Goal: Task Accomplishment & Management: Use online tool/utility

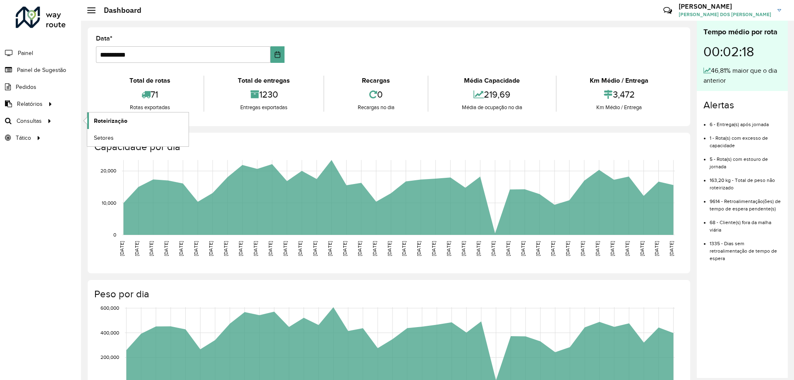
click at [134, 117] on link "Roteirização" at bounding box center [137, 120] width 101 height 17
click at [98, 138] on span "Setores" at bounding box center [104, 138] width 20 height 9
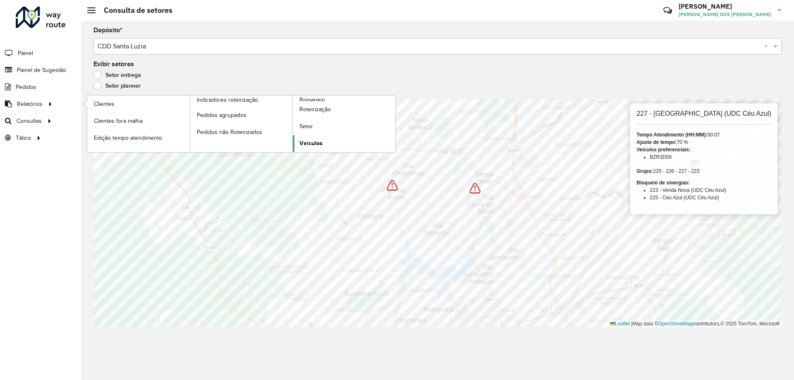
click at [305, 145] on span "Veículos" at bounding box center [310, 143] width 23 height 9
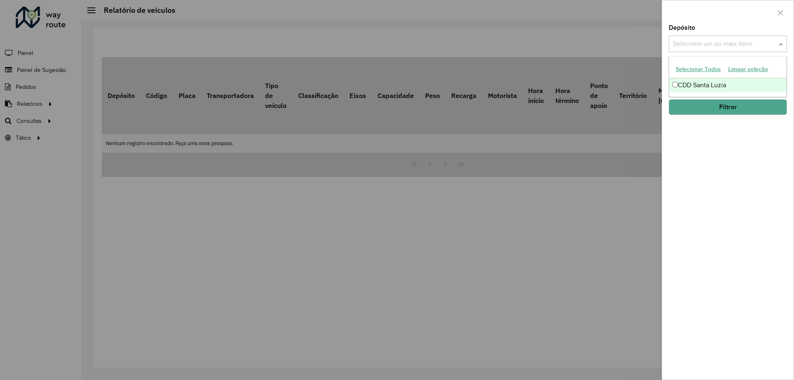
click at [727, 42] on input "text" at bounding box center [723, 44] width 106 height 10
click at [701, 85] on div "CDD Santa Luzia" at bounding box center [727, 85] width 117 height 14
click at [731, 19] on div at bounding box center [727, 12] width 131 height 24
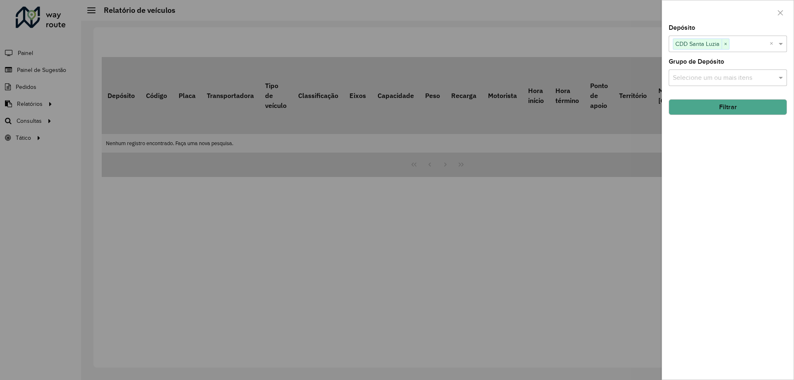
click at [714, 72] on div "Selecione um ou mais itens" at bounding box center [727, 77] width 118 height 17
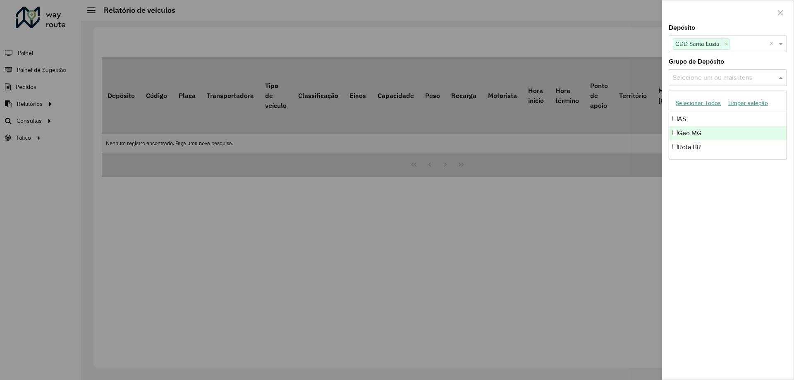
click at [706, 127] on div "Geo MG" at bounding box center [727, 133] width 117 height 14
click at [793, 228] on div "Depósito Selecione um ou mais itens CDD Santa Luzia × × Grupo de Depósito Selec…" at bounding box center [727, 202] width 131 height 355
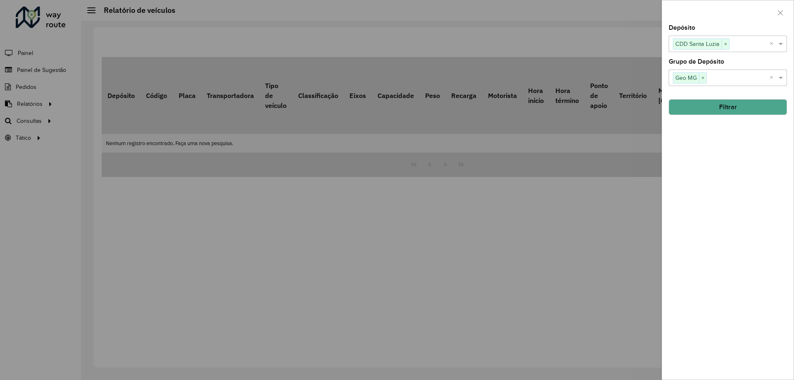
drag, startPoint x: 733, startPoint y: 113, endPoint x: 732, endPoint y: 108, distance: 5.4
click at [732, 108] on button "Filtrar" at bounding box center [727, 107] width 118 height 16
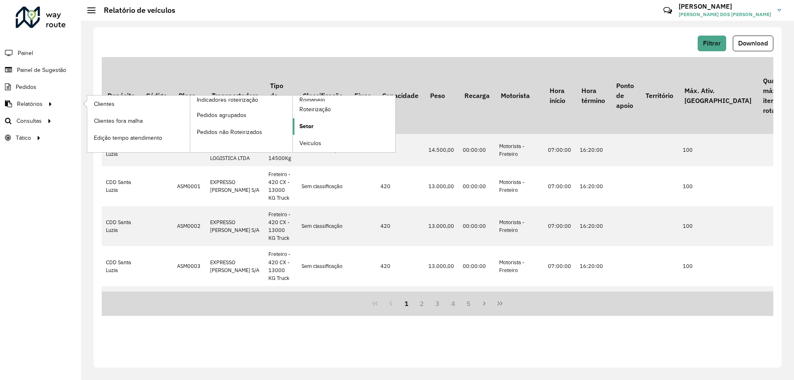
click at [317, 122] on link "Setor" at bounding box center [344, 126] width 103 height 17
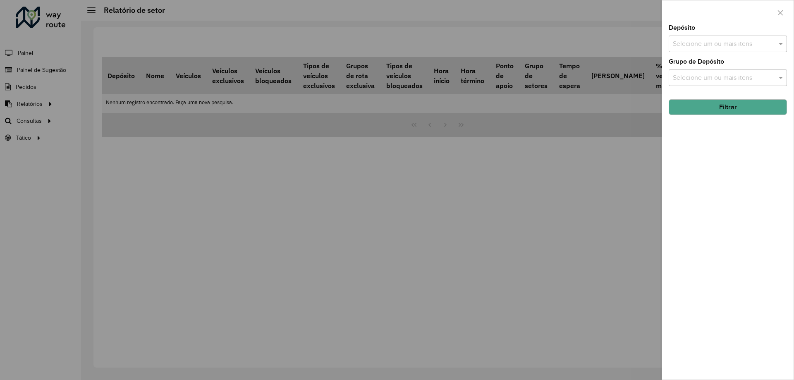
click at [722, 44] on input "text" at bounding box center [723, 44] width 106 height 10
click at [705, 82] on div "CDD Santa Luzia" at bounding box center [727, 85] width 117 height 14
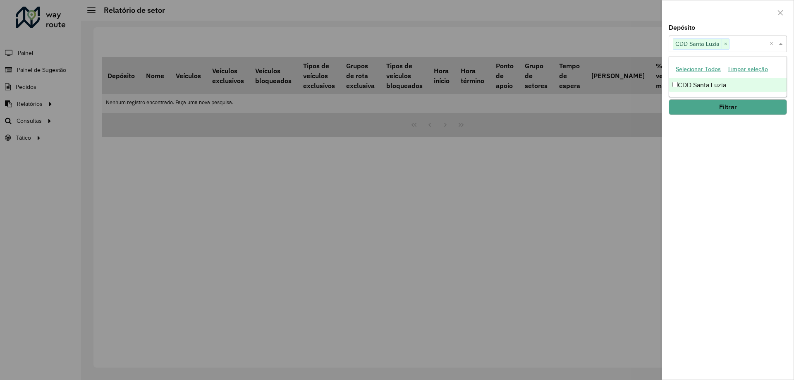
click at [746, 197] on div "Depósito Selecione um ou mais itens CDD Santa Luzia × × Grupo de Depósito Selec…" at bounding box center [727, 202] width 131 height 355
click at [732, 79] on input "text" at bounding box center [723, 78] width 106 height 10
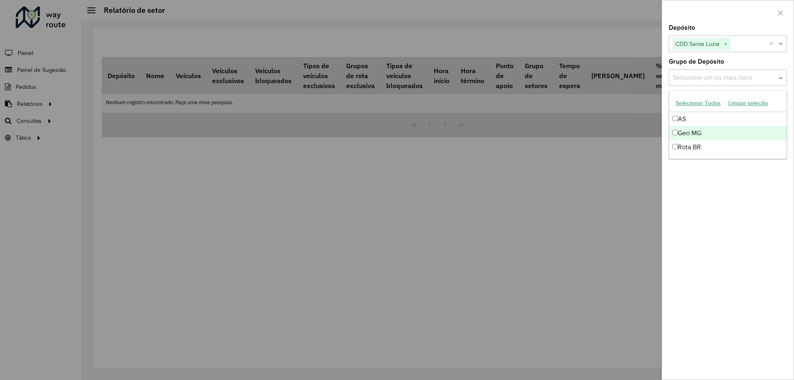
click at [699, 132] on div "Geo MG" at bounding box center [727, 133] width 117 height 14
drag, startPoint x: 777, startPoint y: 235, endPoint x: 758, endPoint y: 125, distance: 111.2
click at [775, 235] on div "Depósito Selecione um ou mais itens CDD Santa Luzia × × Grupo de Depósito Selec…" at bounding box center [727, 202] width 131 height 355
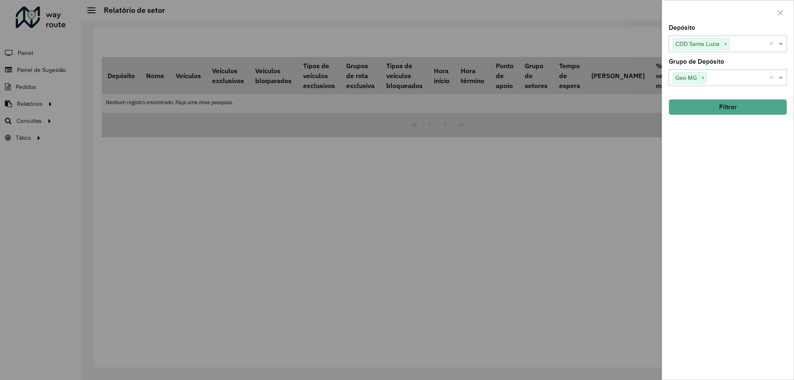
click at [756, 110] on button "Filtrar" at bounding box center [727, 107] width 118 height 16
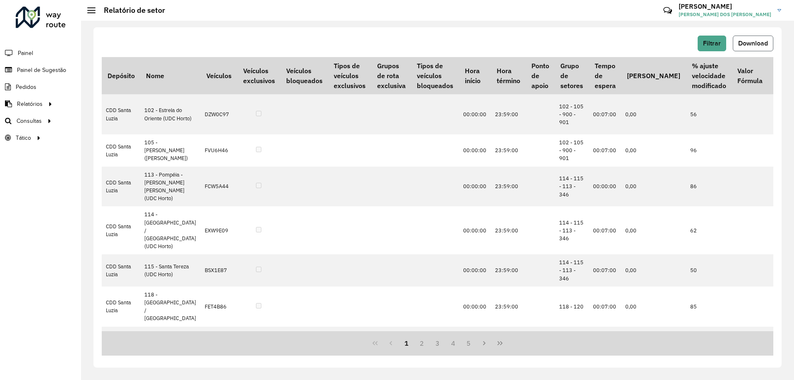
click at [745, 46] on span "Download" at bounding box center [753, 43] width 30 height 7
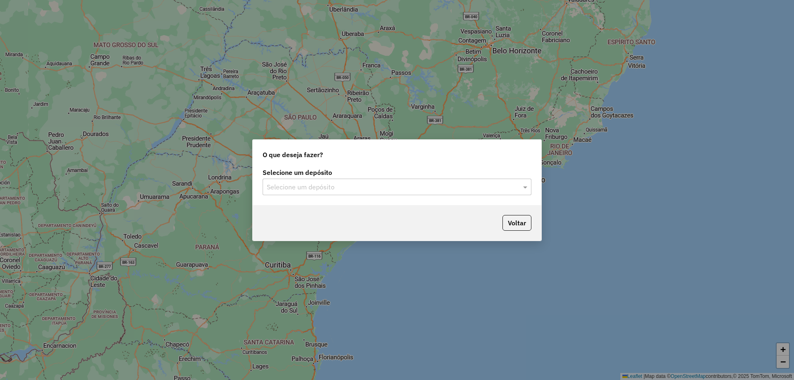
click at [287, 188] on input "text" at bounding box center [389, 187] width 244 height 10
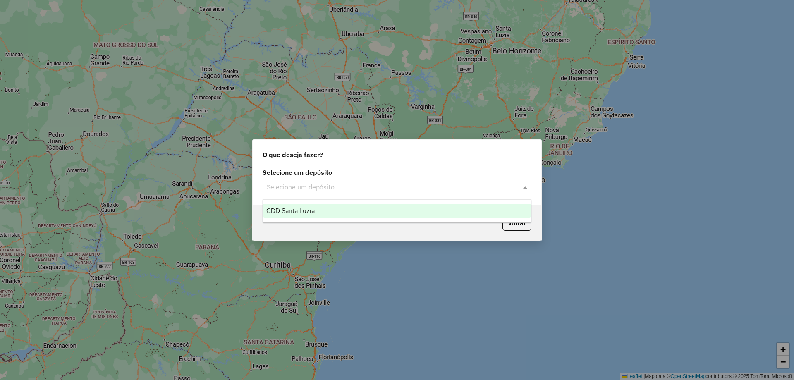
click at [304, 215] on div "CDD Santa Luzia" at bounding box center [397, 211] width 268 height 14
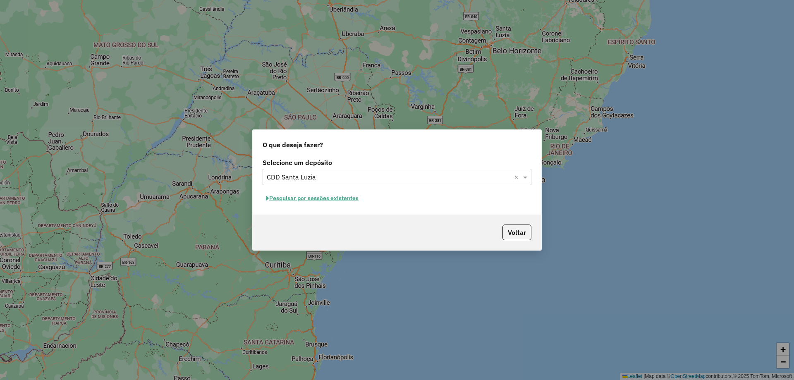
click at [353, 201] on button "Pesquisar por sessões existentes" at bounding box center [312, 198] width 100 height 13
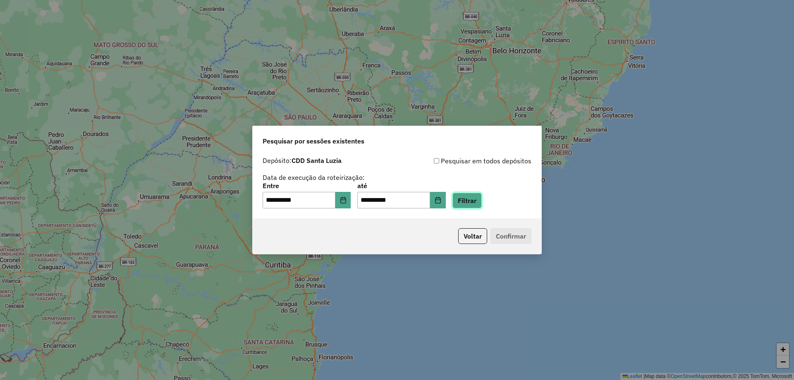
click at [476, 198] on button "Filtrar" at bounding box center [466, 201] width 29 height 16
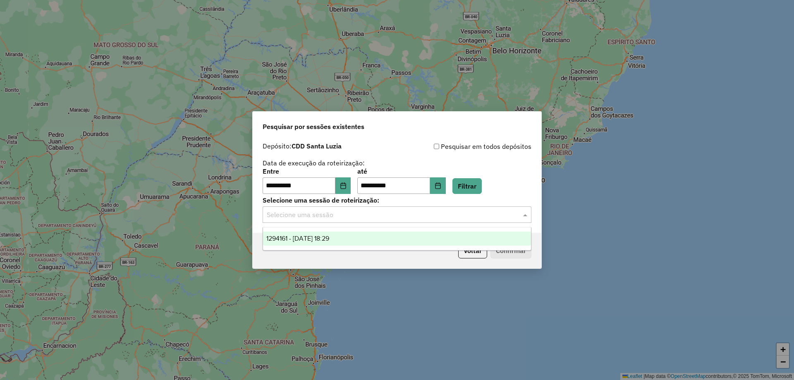
drag, startPoint x: 334, startPoint y: 215, endPoint x: 324, endPoint y: 222, distance: 12.6
click at [334, 215] on input "text" at bounding box center [389, 215] width 244 height 10
click at [312, 239] on span "1294161 - 14/10/2025 18:29" at bounding box center [297, 238] width 63 height 7
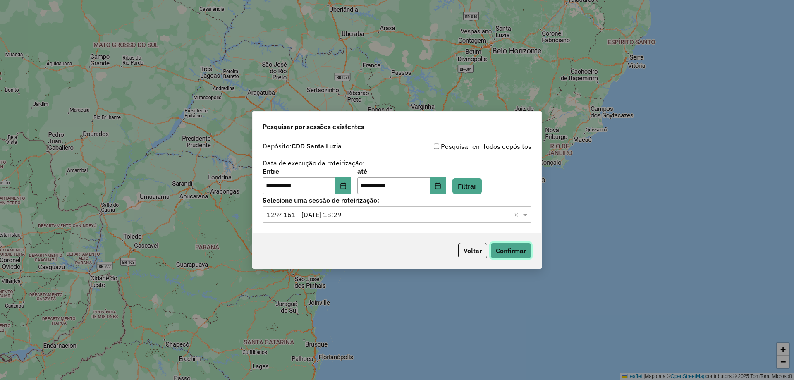
click at [515, 253] on button "Confirmar" at bounding box center [510, 251] width 41 height 16
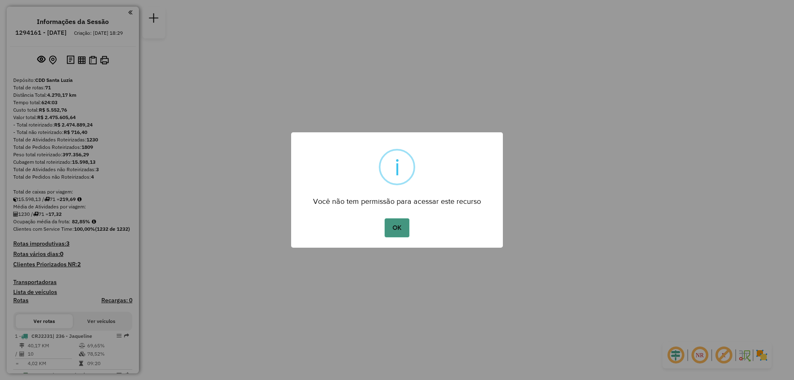
click at [398, 226] on button "OK" at bounding box center [396, 227] width 24 height 19
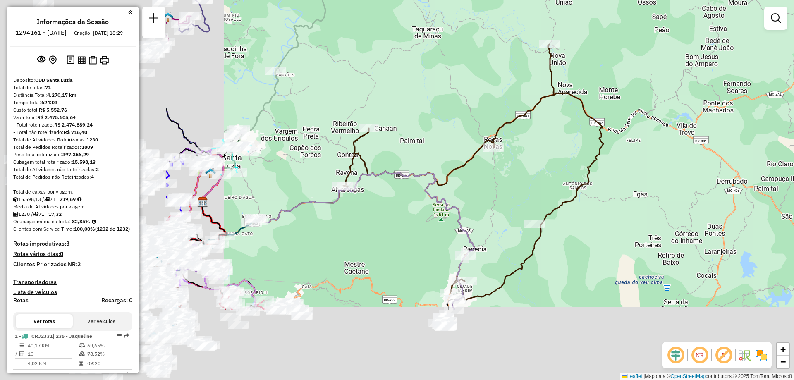
drag, startPoint x: 369, startPoint y: 126, endPoint x: 619, endPoint y: 17, distance: 273.2
click at [619, 17] on div "Janela de atendimento Grade de atendimento Capacidade Transportadoras Veículos …" at bounding box center [397, 190] width 794 height 380
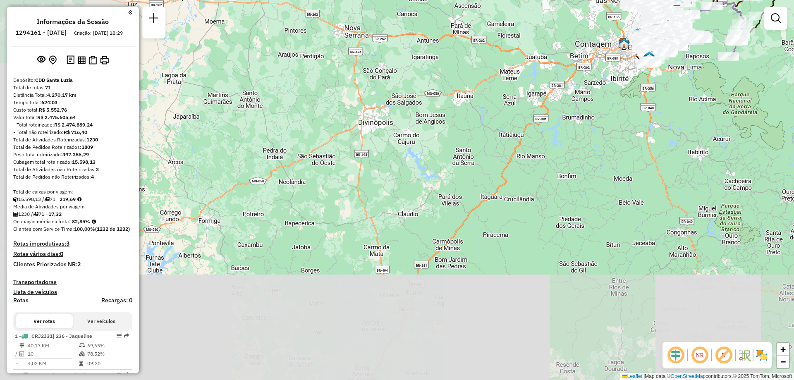
click at [565, 117] on div "Janela de atendimento Grade de atendimento Capacidade Transportadoras Veículos …" at bounding box center [397, 190] width 794 height 380
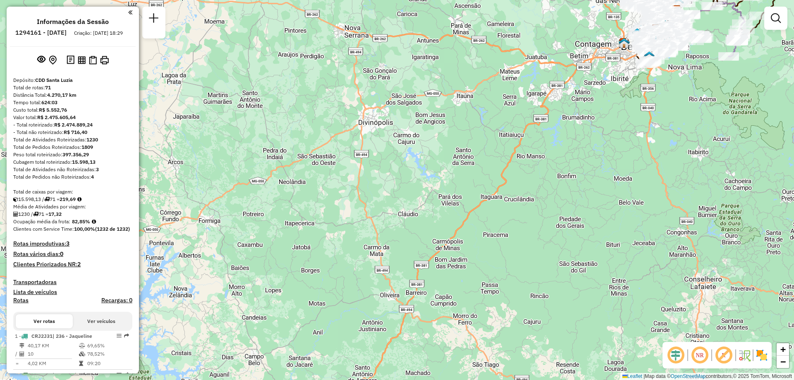
drag, startPoint x: 601, startPoint y: 71, endPoint x: 336, endPoint y: 294, distance: 346.4
click at [336, 294] on div "Janela de atendimento Grade de atendimento Capacidade Transportadoras Veículos …" at bounding box center [397, 190] width 794 height 380
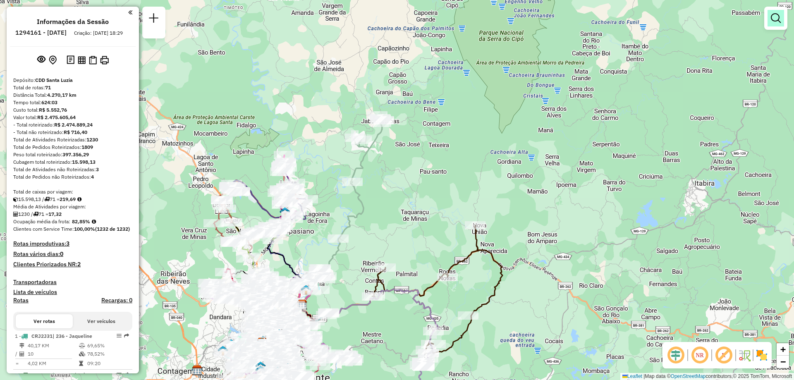
click at [771, 22] on em at bounding box center [775, 18] width 10 height 10
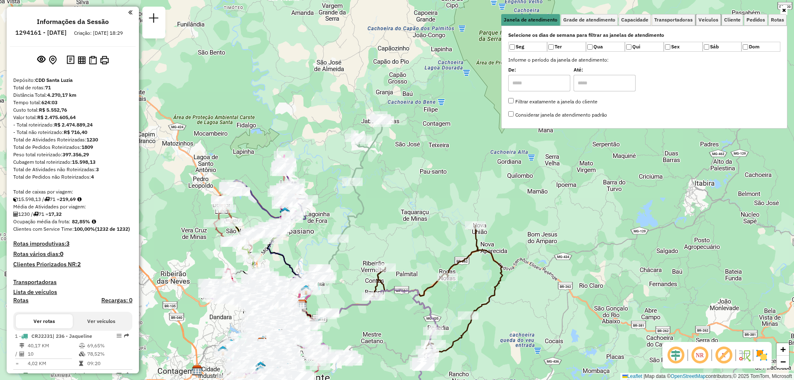
drag, startPoint x: 709, startPoint y: 22, endPoint x: 710, endPoint y: 30, distance: 7.9
click at [710, 22] on span "Veículos" at bounding box center [708, 19] width 20 height 5
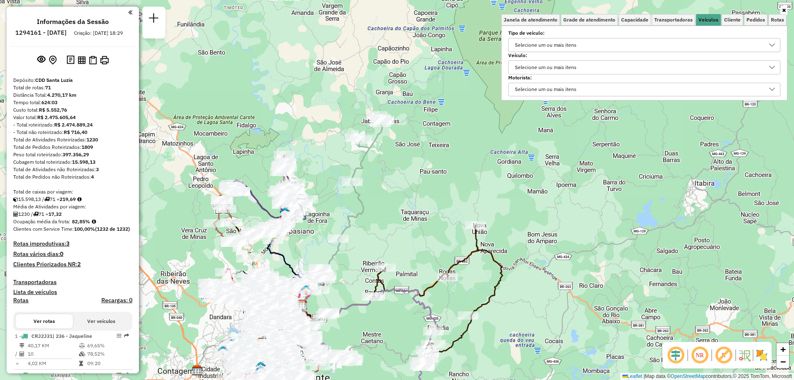
click at [551, 44] on div "Selecione um ou mais itens" at bounding box center [545, 44] width 67 height 13
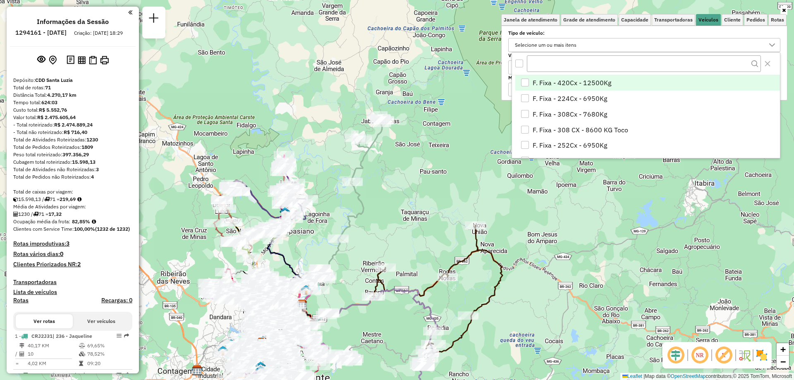
scroll to position [5, 29]
type input "*"
click at [711, 40] on div "Selecione um ou mais itens" at bounding box center [638, 44] width 252 height 13
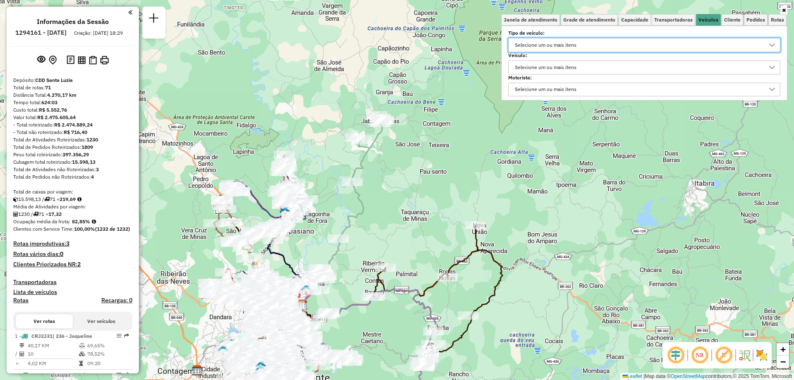
click at [538, 84] on div "Selecione um ou mais itens" at bounding box center [545, 89] width 67 height 13
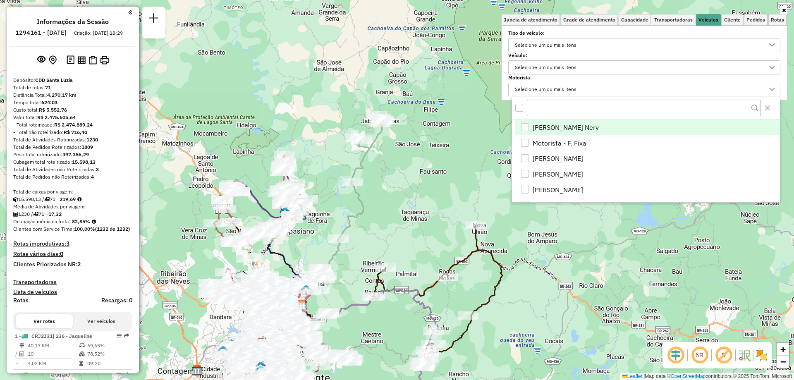
click at [557, 62] on div "Selecione um ou mais itens" at bounding box center [545, 67] width 67 height 13
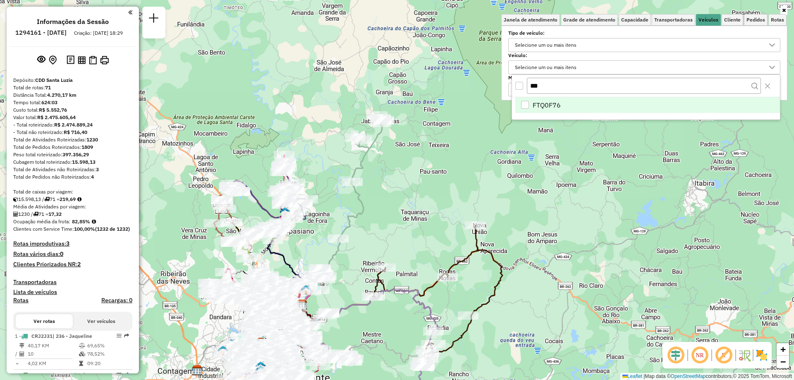
type input "***"
click at [546, 104] on span "FTQ0F76" at bounding box center [546, 105] width 28 height 10
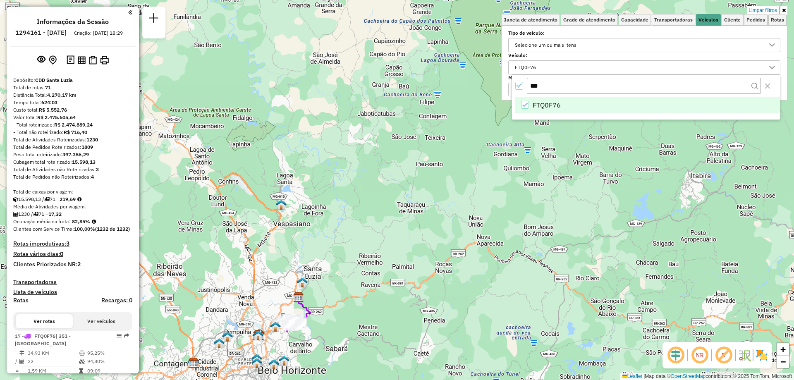
drag, startPoint x: 361, startPoint y: 252, endPoint x: 353, endPoint y: 81, distance: 170.9
click at [353, 81] on div "Limpar filtros Janela de atendimento Grade de atendimento Capacidade Transporta…" at bounding box center [397, 190] width 794 height 380
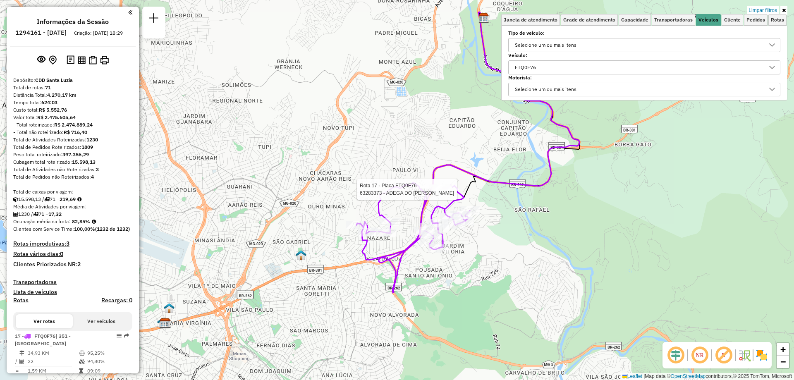
select select "**********"
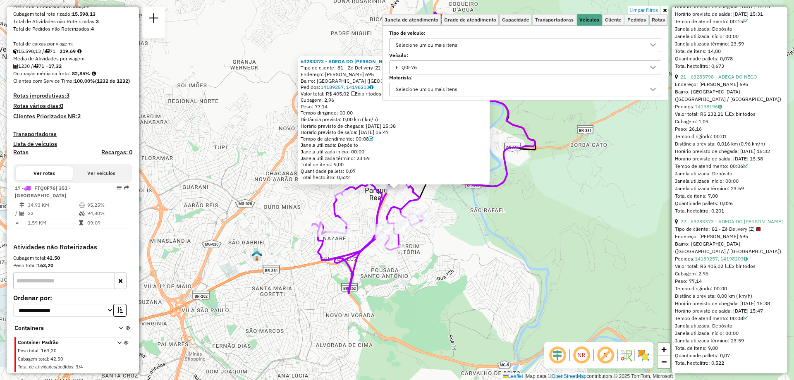
scroll to position [3328, 0]
click at [439, 67] on div "FTQ0F76" at bounding box center [519, 67] width 252 height 13
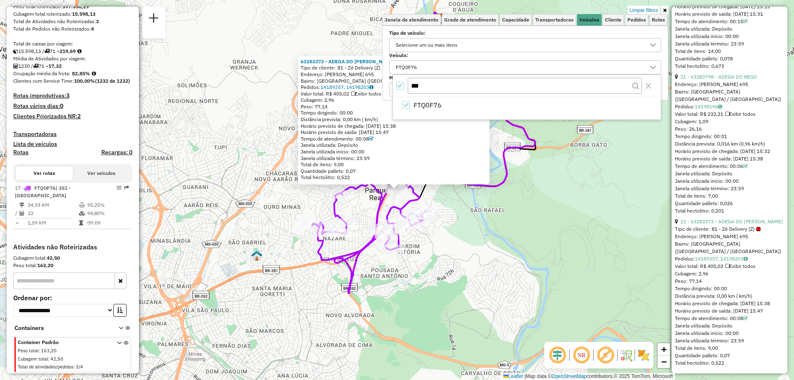
click at [439, 67] on div "FTQ0F76" at bounding box center [519, 67] width 252 height 13
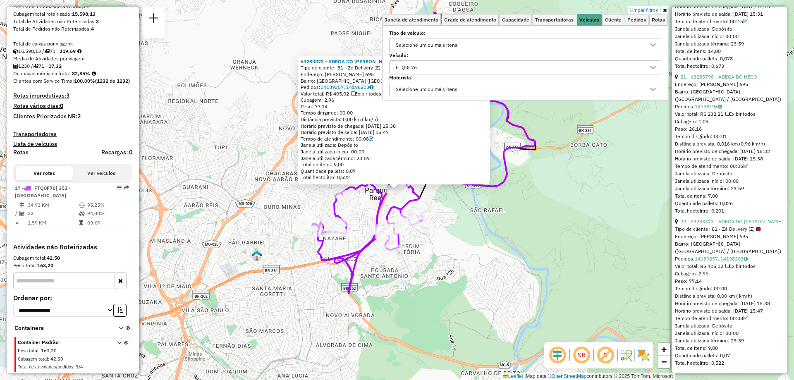
click at [439, 67] on div "FTQ0F76" at bounding box center [519, 67] width 252 height 13
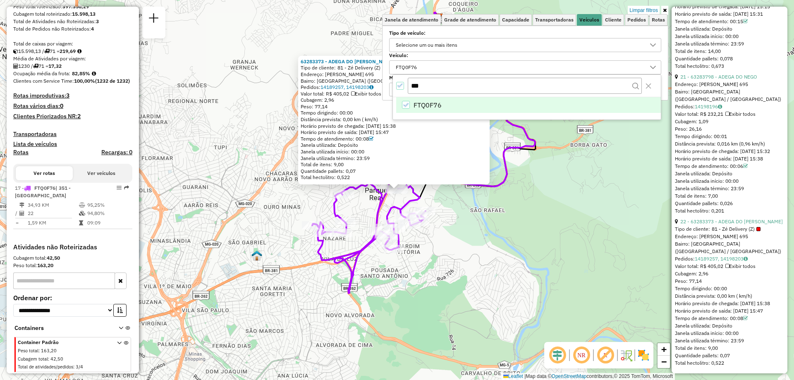
drag, startPoint x: 435, startPoint y: 87, endPoint x: 391, endPoint y: 85, distance: 43.9
click at [391, 85] on body "Aplicando filtros Pop-up bloqueado! Seu navegador bloqueou automáticamente a ab…" at bounding box center [397, 190] width 794 height 380
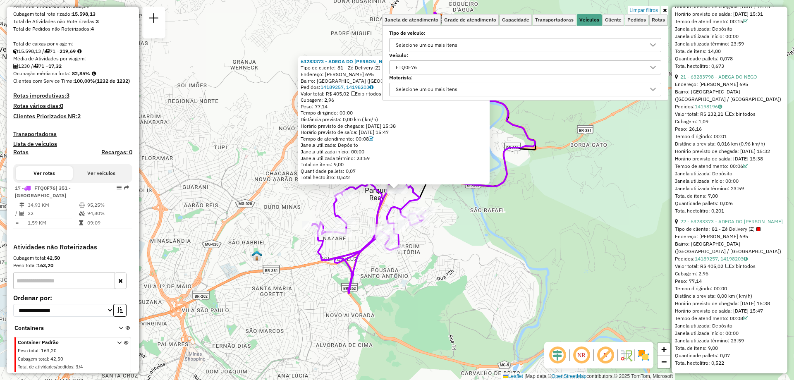
click at [433, 66] on div "FTQ0F76" at bounding box center [519, 67] width 252 height 13
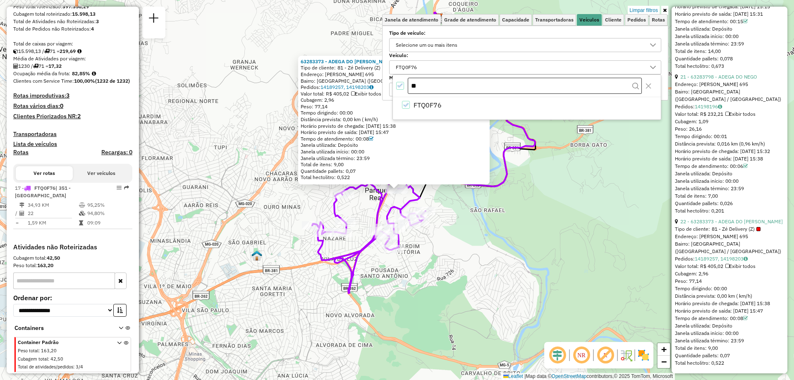
type input "*"
type input "***"
drag, startPoint x: 436, startPoint y: 97, endPoint x: 437, endPoint y: 106, distance: 8.7
click at [437, 106] on div "*** FZW8D34" at bounding box center [526, 96] width 269 height 45
click at [436, 106] on span "FZW8D34" at bounding box center [428, 105] width 30 height 10
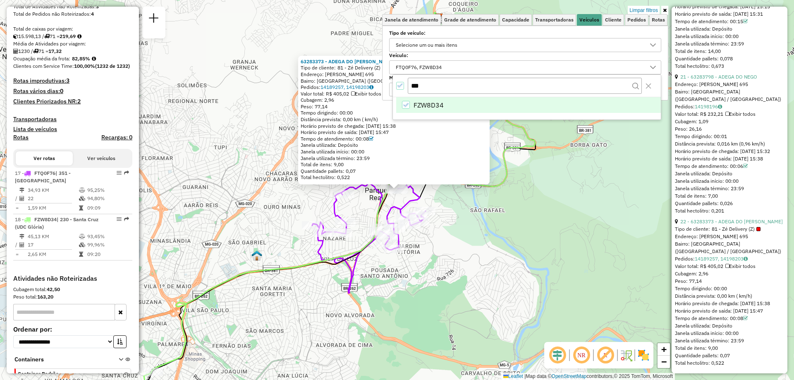
click at [666, 13] on link at bounding box center [664, 10] width 7 height 9
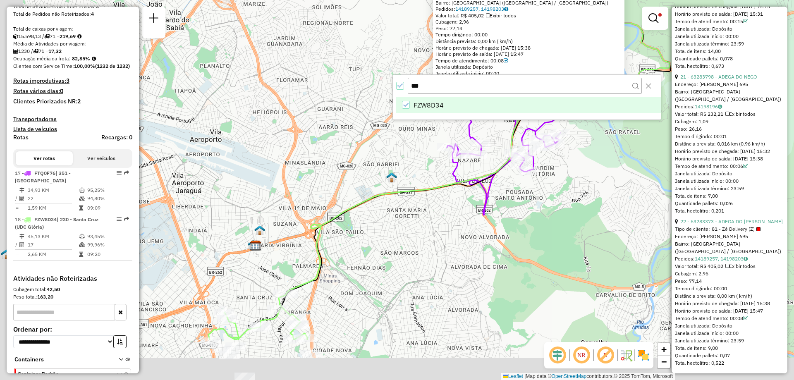
drag, startPoint x: 409, startPoint y: 263, endPoint x: 606, endPoint y: 141, distance: 232.3
click at [603, 144] on div "63283373 - ADEGA DO DAN DAO Tipo de cliente: 81 - Zé Delivery (Z) Endereço: BER…" at bounding box center [397, 190] width 794 height 380
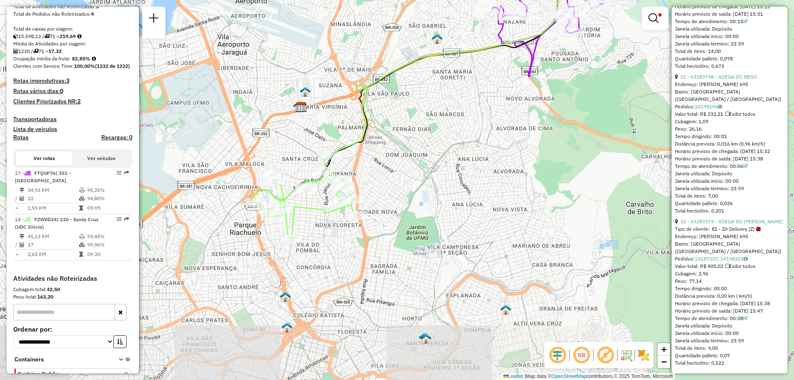
drag, startPoint x: 389, startPoint y: 256, endPoint x: 373, endPoint y: 162, distance: 96.0
click at [373, 162] on div "63283373 - ADEGA DO DAN DAO Tipo de cliente: 81 - Zé Delivery (Z) Endereço: BER…" at bounding box center [397, 190] width 794 height 380
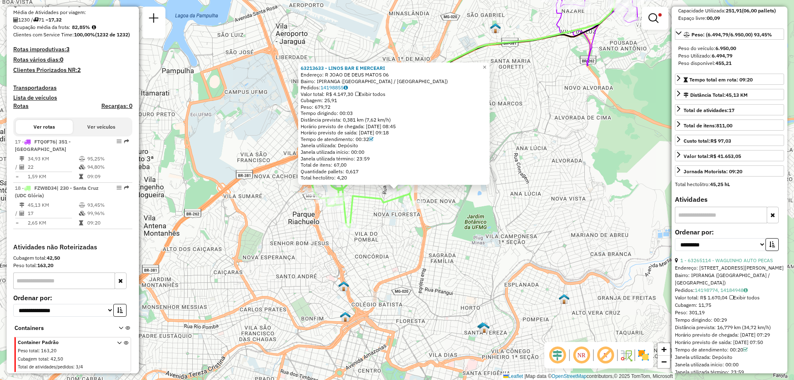
scroll to position [0, 0]
